Goal: Task Accomplishment & Management: Manage account settings

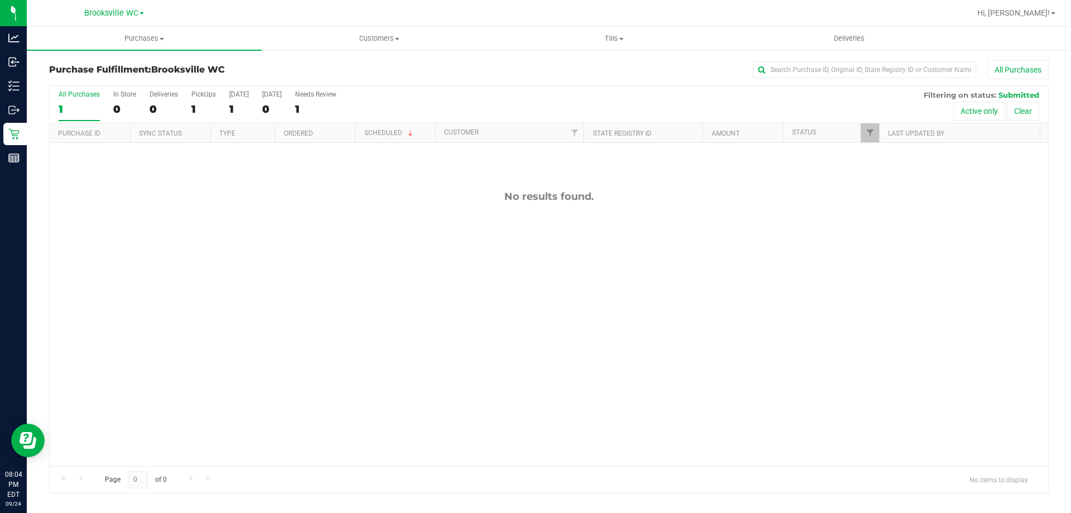
scroll to position [56, 0]
drag, startPoint x: 137, startPoint y: 41, endPoint x: 137, endPoint y: 49, distance: 8.4
click at [137, 41] on span "Purchases" at bounding box center [144, 38] width 235 height 10
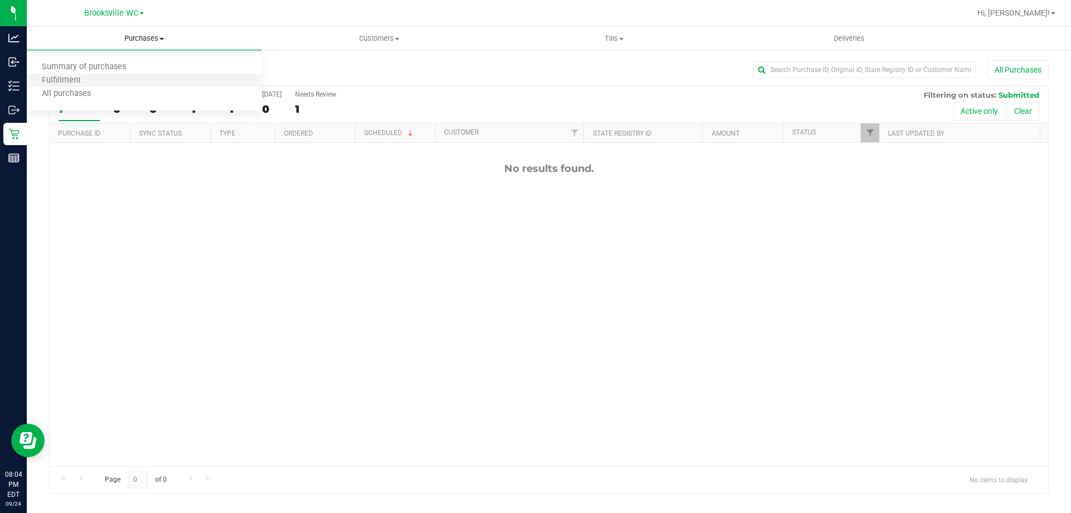
click at [138, 80] on li "Fulfillment" at bounding box center [144, 80] width 235 height 13
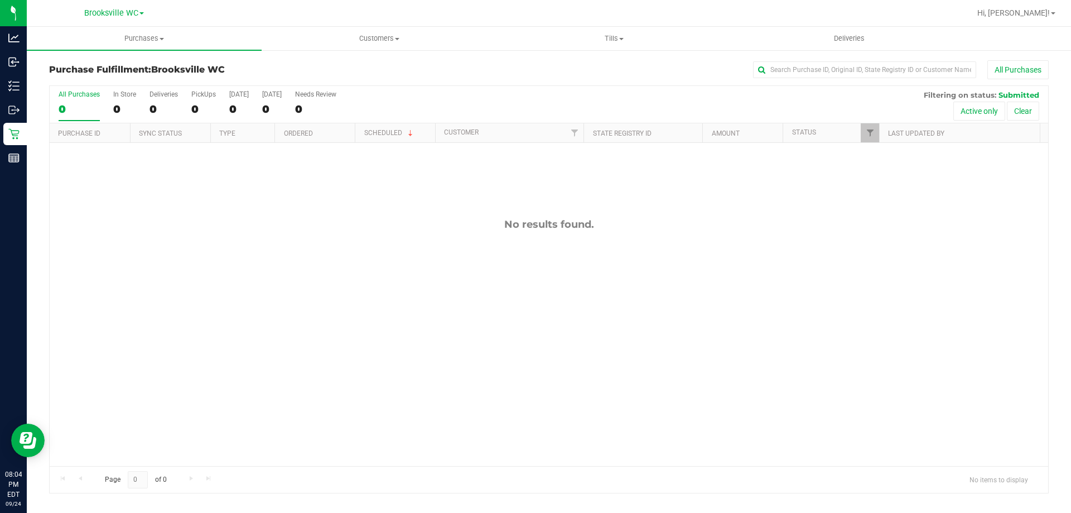
click at [699, 105] on div "All Purchases 0 In Store 0 Deliveries 0 PickUps 0 [DATE] 0 [DATE] 0 Needs Revie…" at bounding box center [549, 104] width 998 height 37
drag, startPoint x: 533, startPoint y: 93, endPoint x: 449, endPoint y: 103, distance: 84.8
click at [530, 94] on div "All Purchases 0 In Store 0 Deliveries 0 PickUps 0 [DATE] 0 [DATE] 0 Needs Revie…" at bounding box center [549, 90] width 998 height 9
click at [419, 103] on div "All Purchases 0 In Store 0 Deliveries 0 PickUps 0 [DATE] 0 [DATE] 0 Needs Revie…" at bounding box center [549, 104] width 998 height 37
click at [663, 383] on div "No results found." at bounding box center [549, 342] width 998 height 398
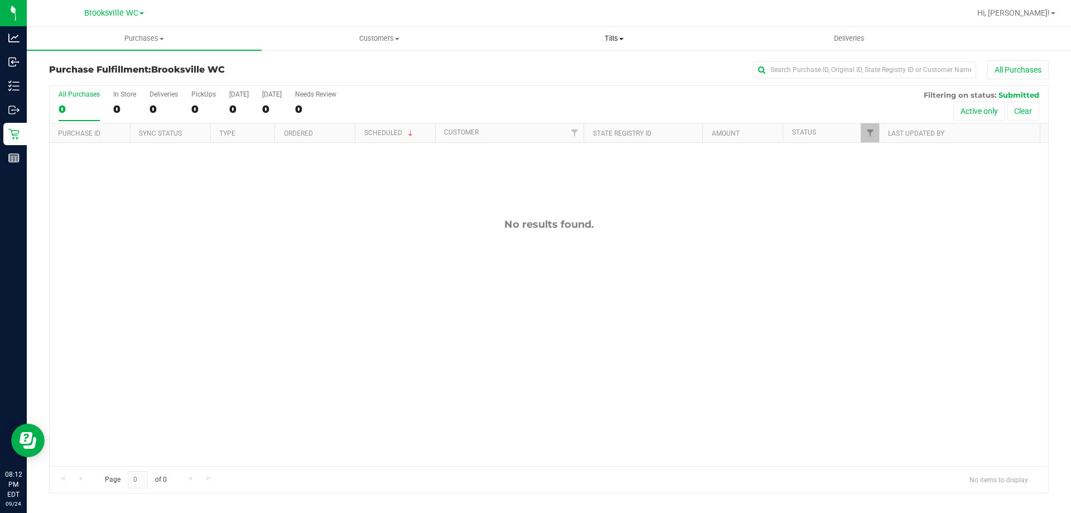
click at [612, 35] on span "Tills" at bounding box center [614, 38] width 234 height 10
click at [602, 64] on li "Manage tills" at bounding box center [613, 67] width 235 height 13
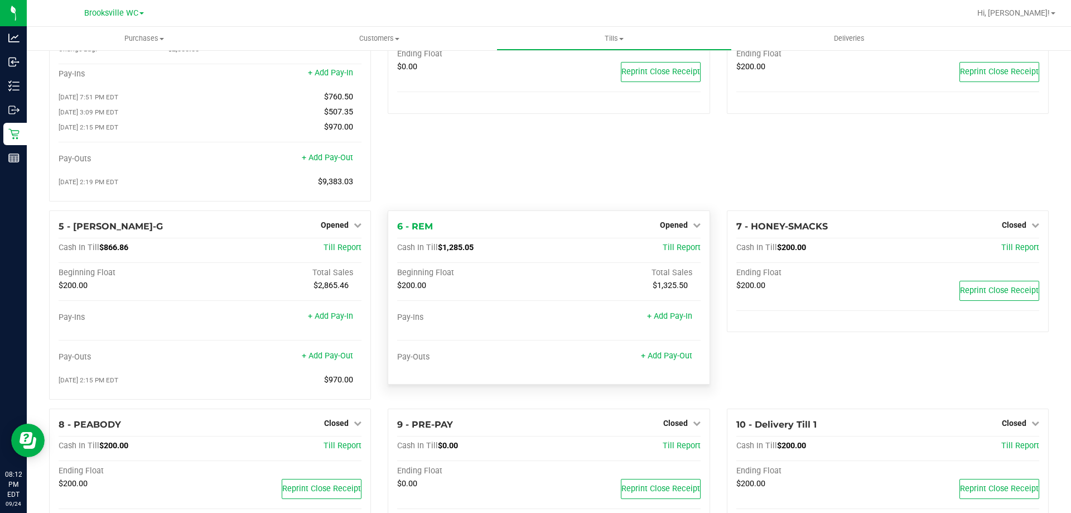
scroll to position [110, 0]
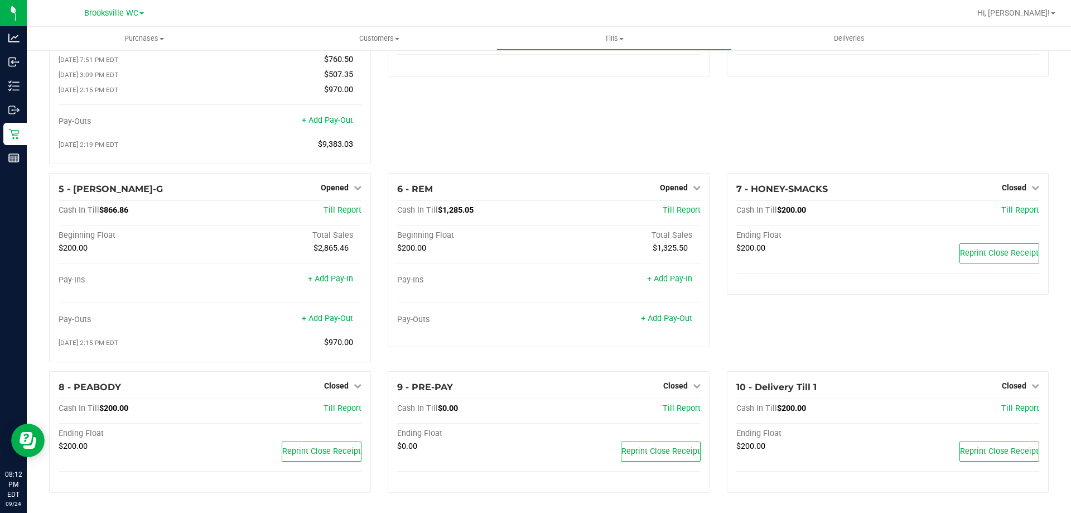
click at [545, 360] on div "6 - REM Opened Close Till Cash In Till $1,285.05 Till Report Beginning Float To…" at bounding box center [548, 272] width 339 height 198
